Goal: Information Seeking & Learning: Learn about a topic

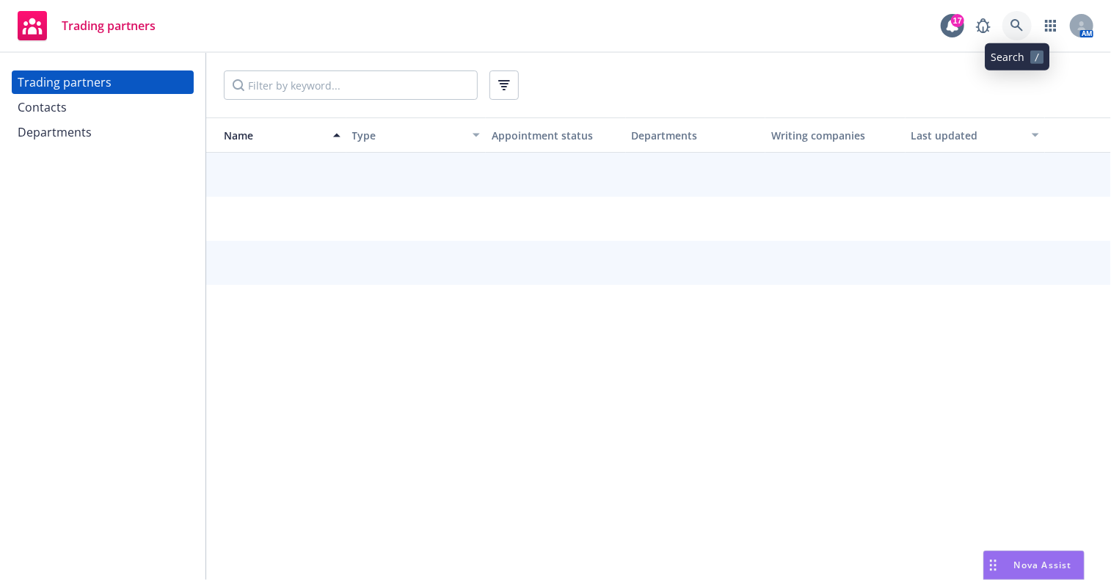
click at [1016, 30] on icon at bounding box center [1017, 25] width 13 height 13
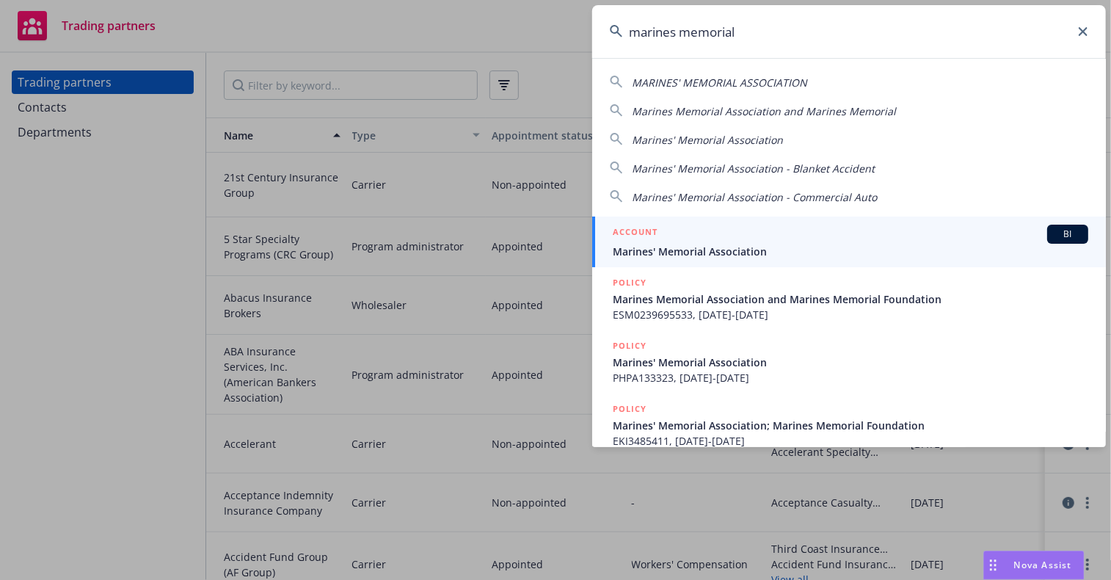
type input "marines memorial"
click at [793, 244] on span "Marines' Memorial Association" at bounding box center [851, 251] width 476 height 15
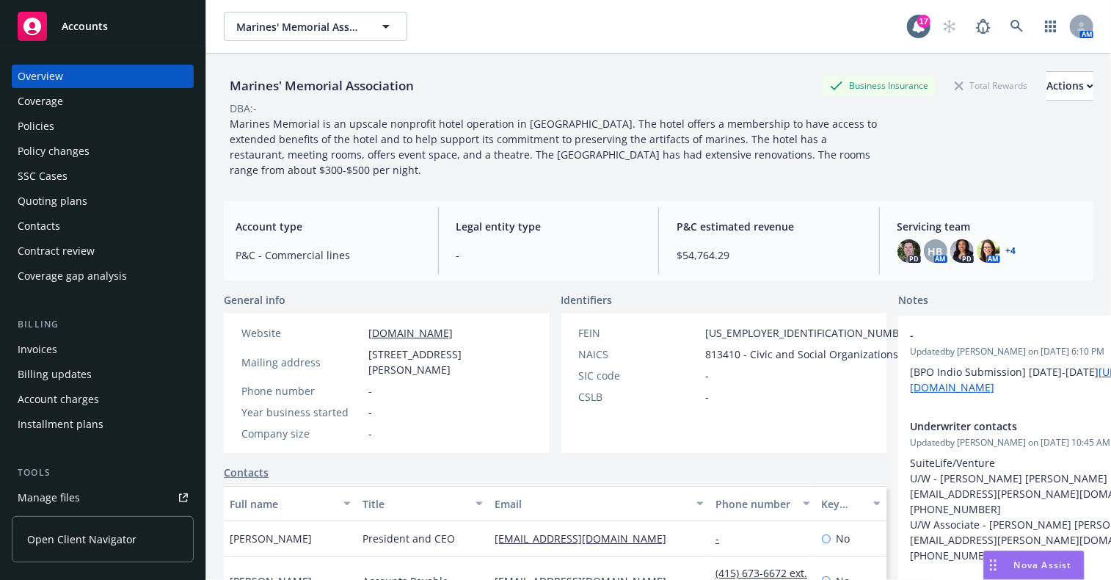
click at [92, 133] on div "Policies" at bounding box center [103, 125] width 170 height 23
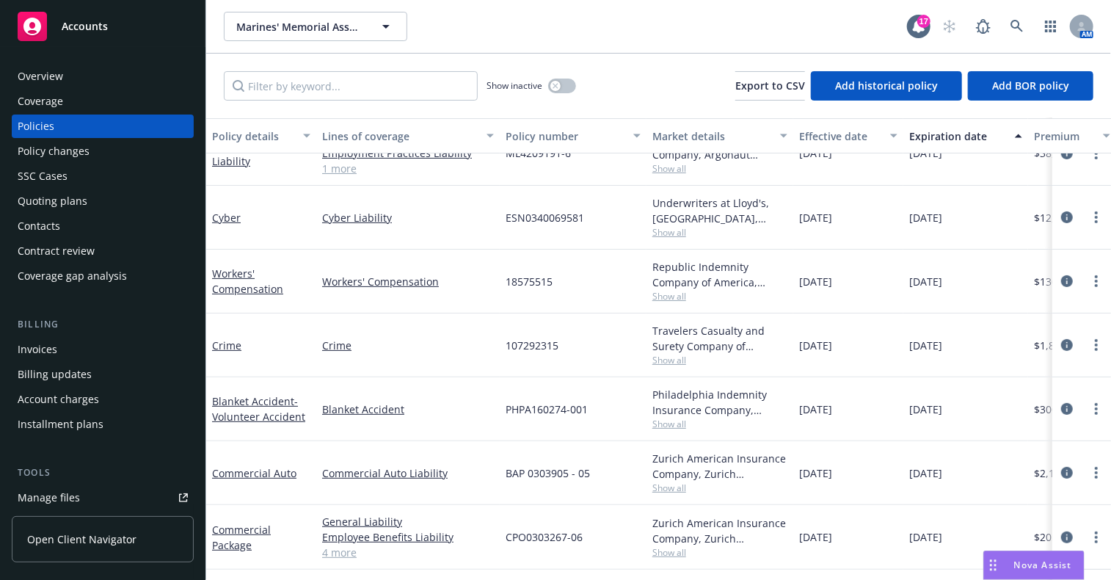
scroll to position [212, 0]
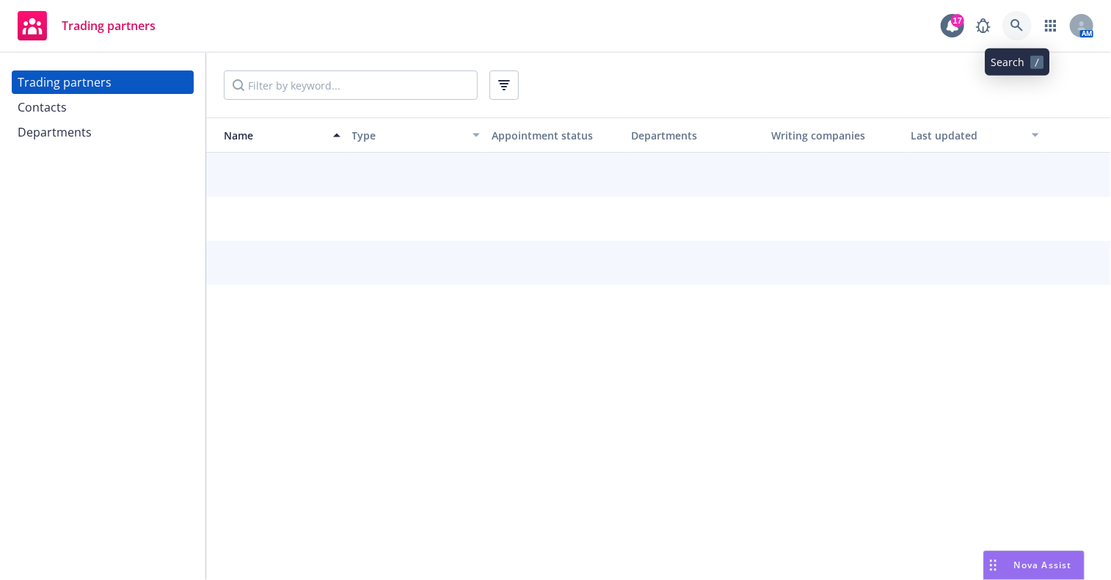
click at [1017, 24] on icon at bounding box center [1017, 25] width 13 height 13
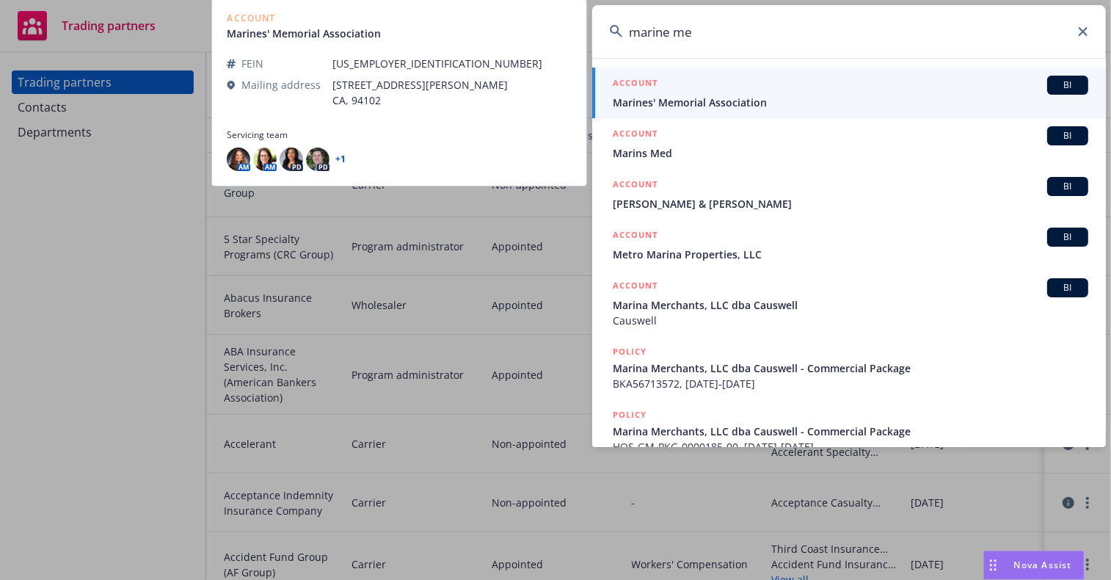
type input "marine me"
click at [732, 97] on span "Marines' Memorial Association" at bounding box center [851, 102] width 476 height 15
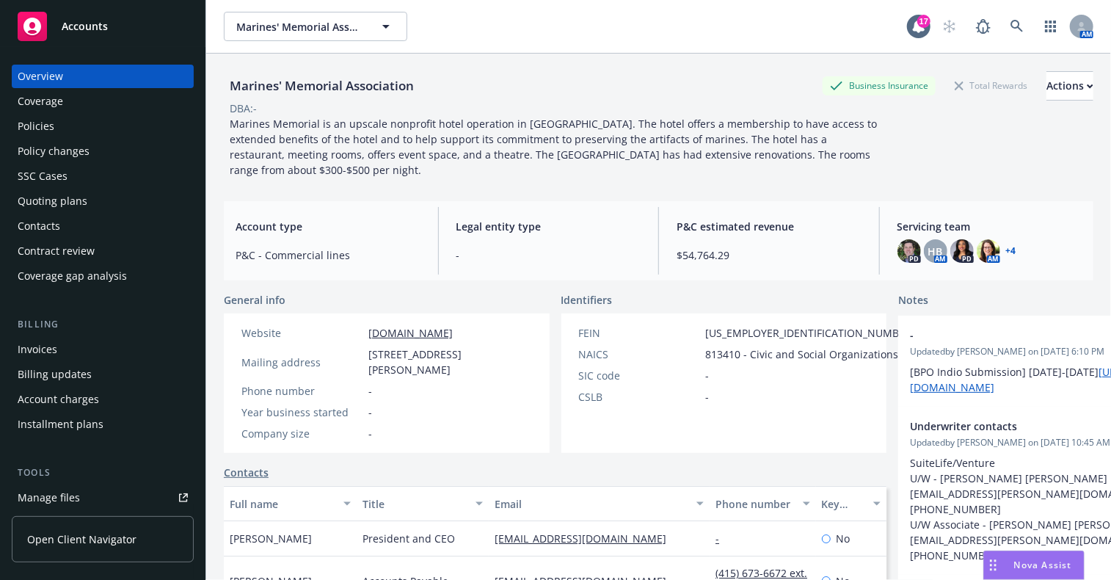
click at [79, 116] on div "Policies" at bounding box center [103, 125] width 170 height 23
